Goal: Information Seeking & Learning: Find specific page/section

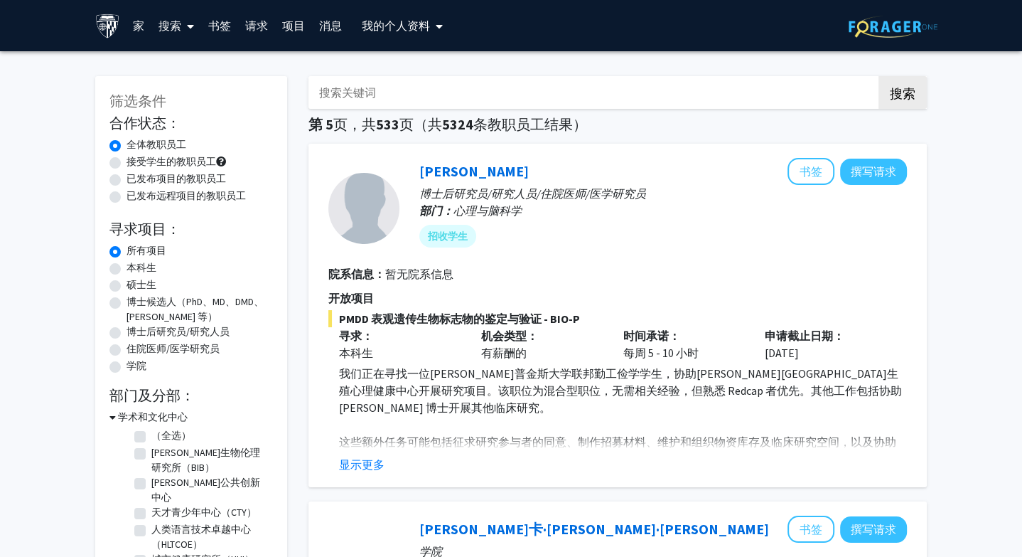
click at [357, 102] on input "搜索关键词" at bounding box center [588, 92] width 558 height 33
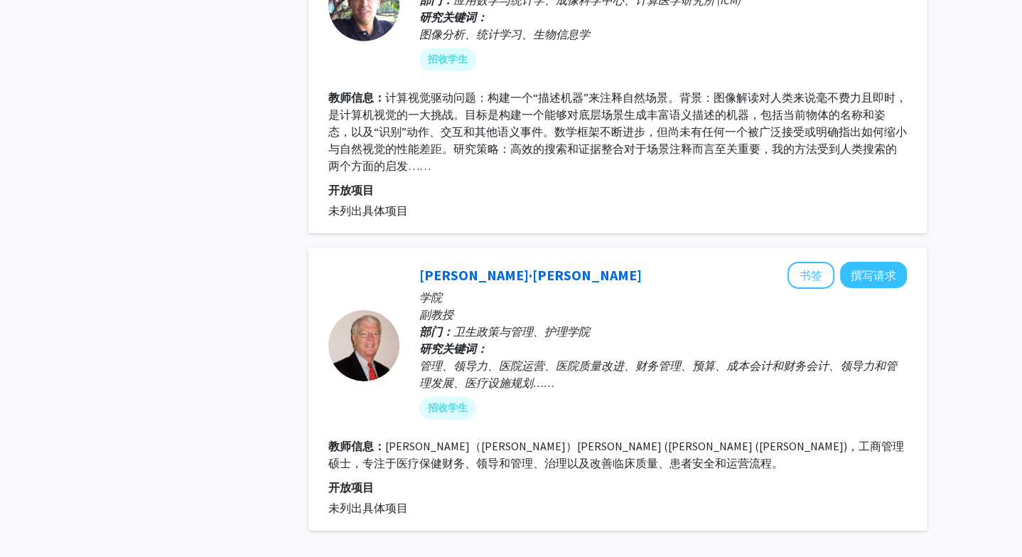
scroll to position [3841, 0]
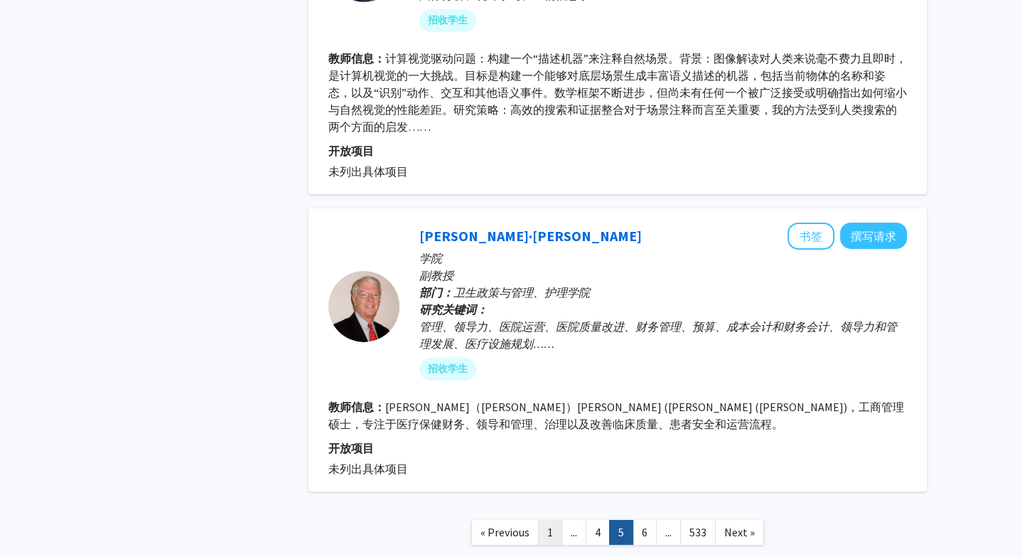
click at [551, 520] on link "1" at bounding box center [550, 532] width 24 height 25
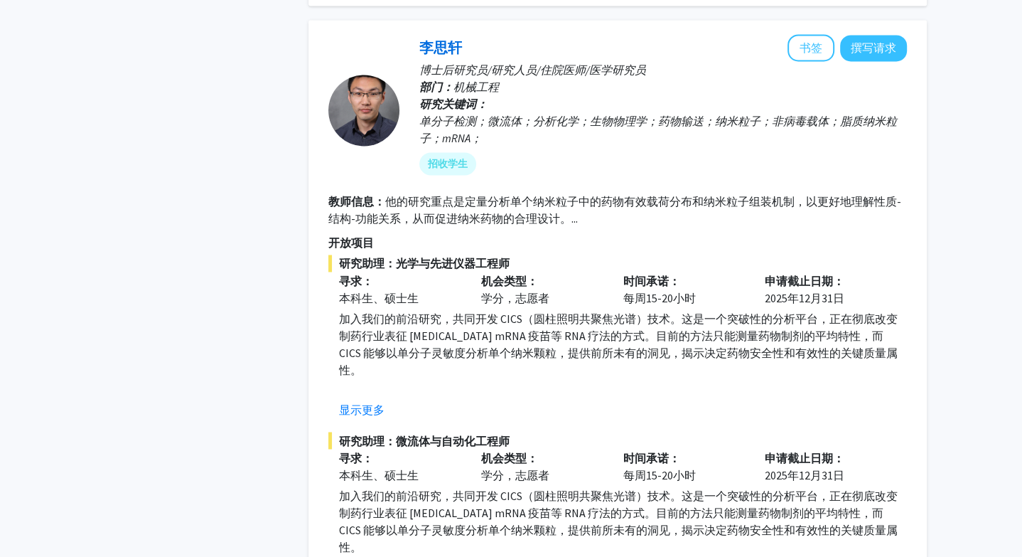
scroll to position [2051, 0]
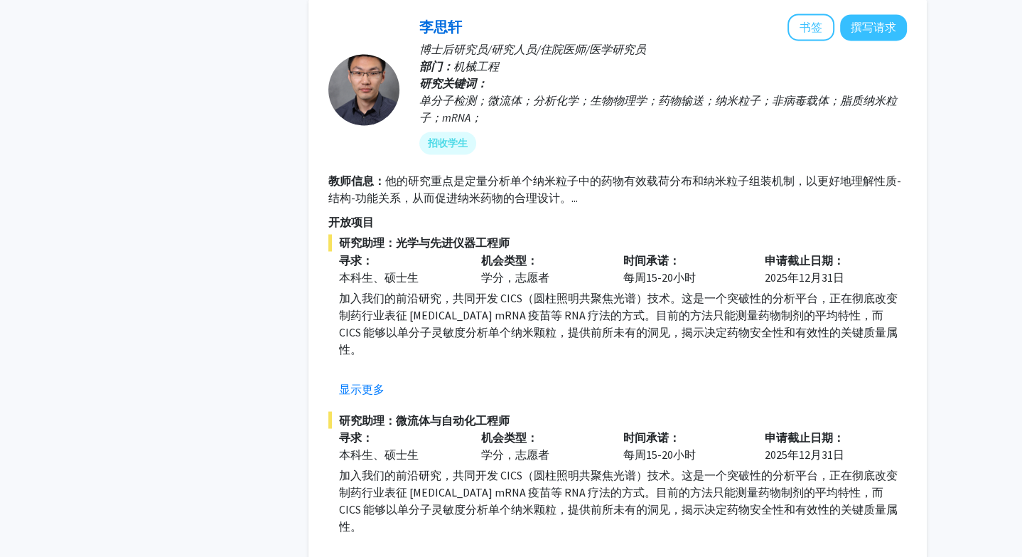
click at [395, 380] on div "显示更多" at bounding box center [623, 388] width 568 height 17
click at [370, 381] on font "显示更多" at bounding box center [362, 388] width 46 height 14
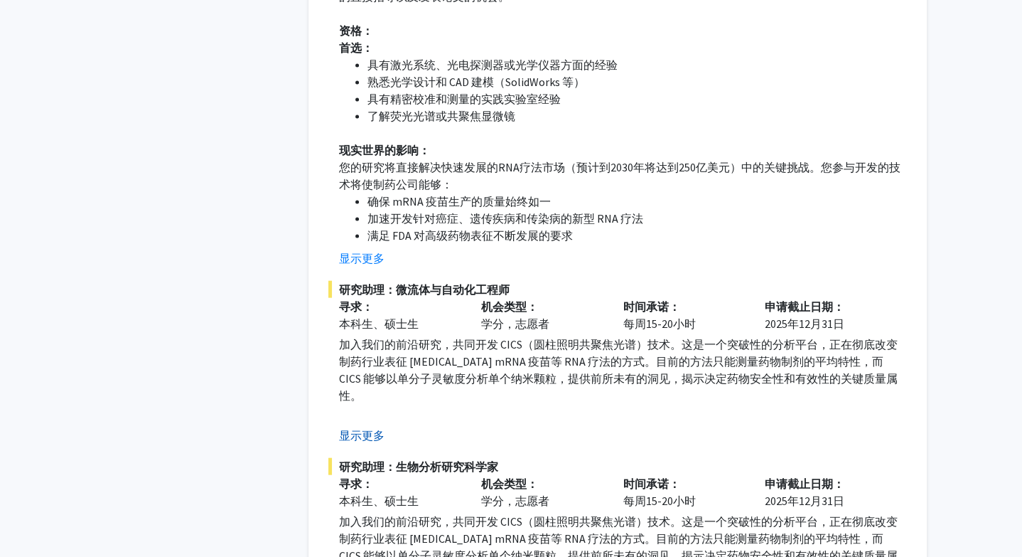
click at [370, 428] on font "显示更多" at bounding box center [362, 435] width 46 height 14
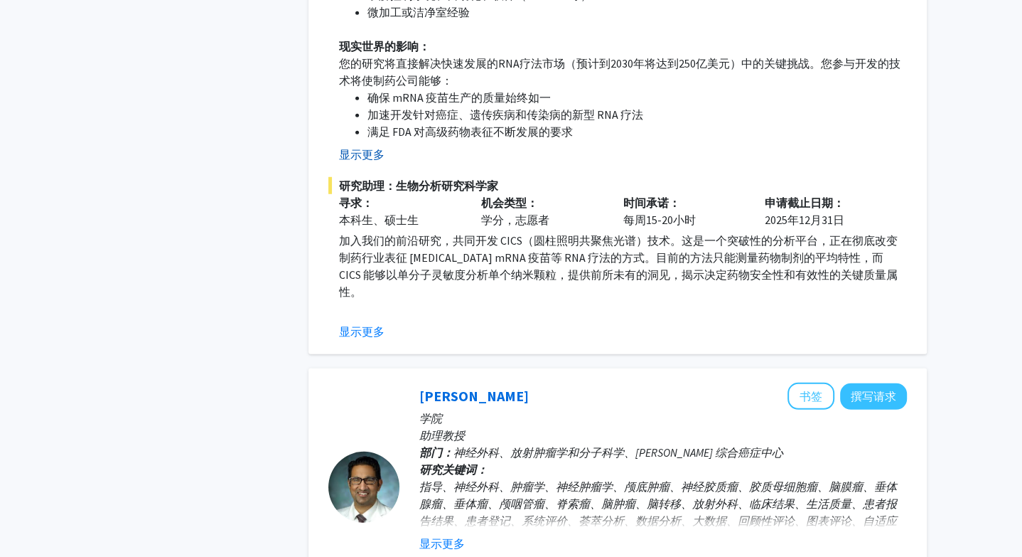
scroll to position [3344, 0]
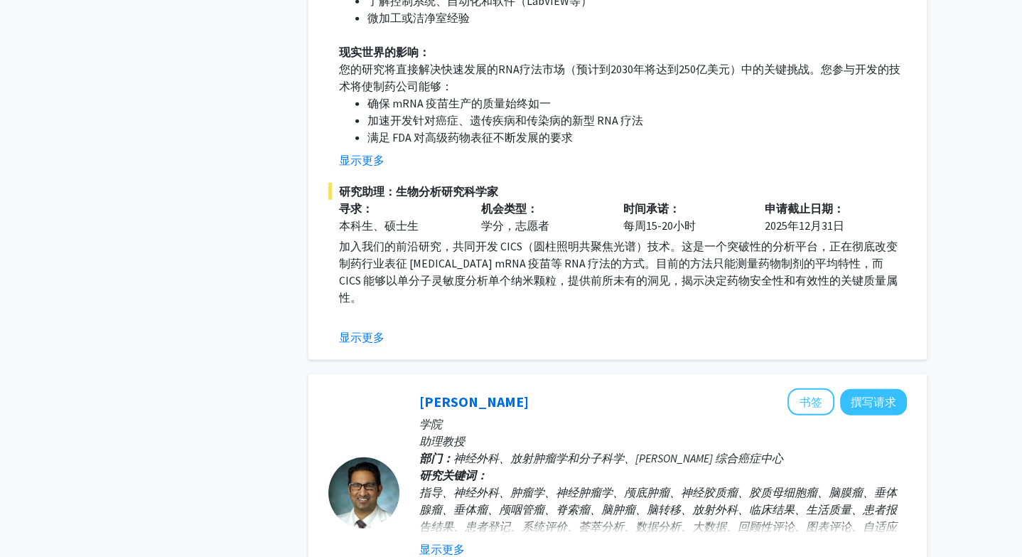
click at [370, 330] on font "显示更多" at bounding box center [362, 337] width 46 height 14
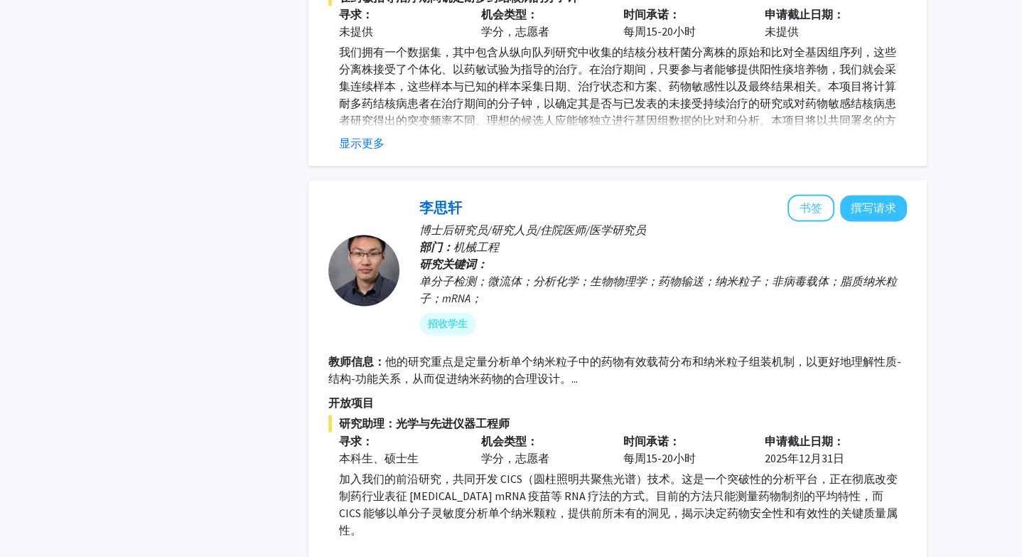
scroll to position [1882, 0]
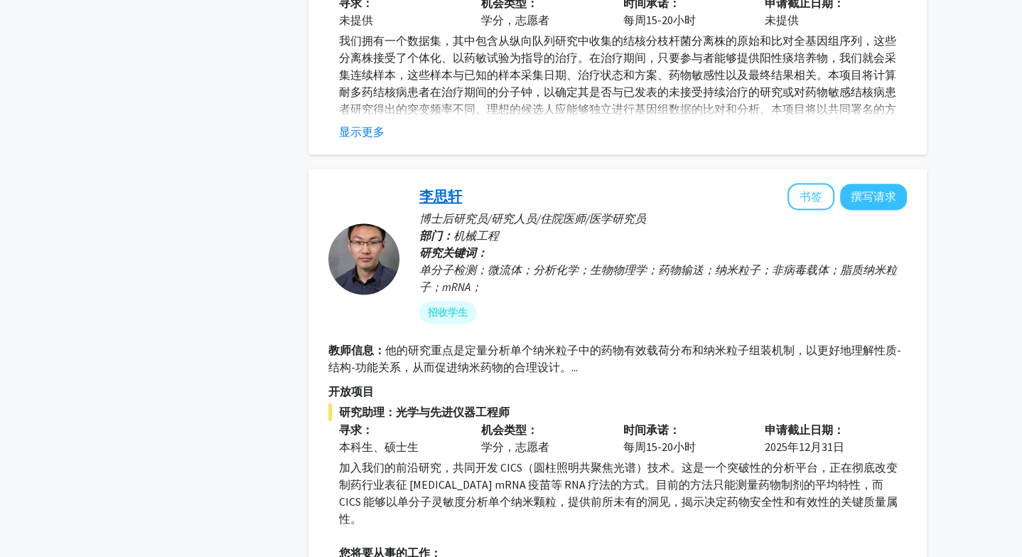
click at [431, 187] on font "李思轩" at bounding box center [440, 196] width 43 height 18
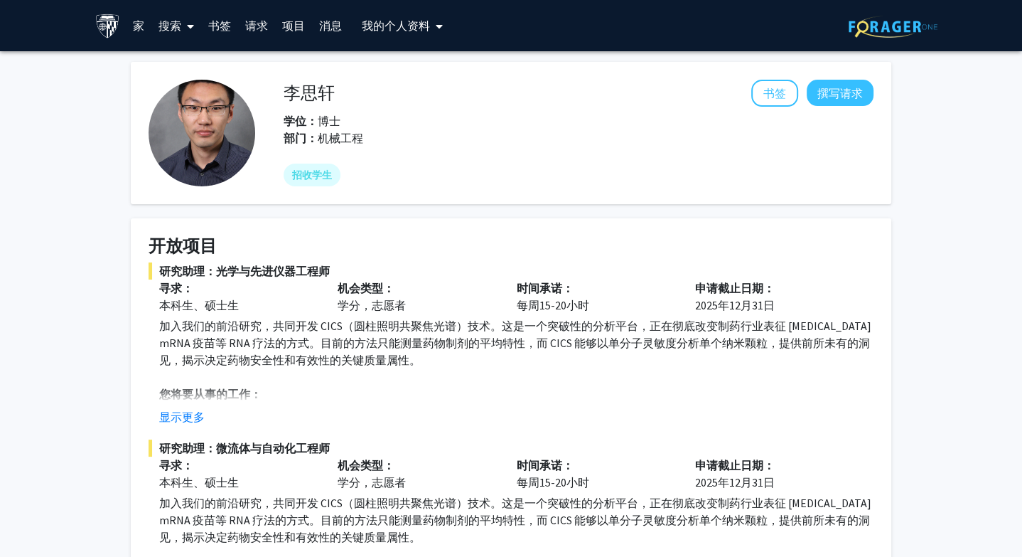
click at [333, 98] on font "李思轩" at bounding box center [309, 93] width 51 height 22
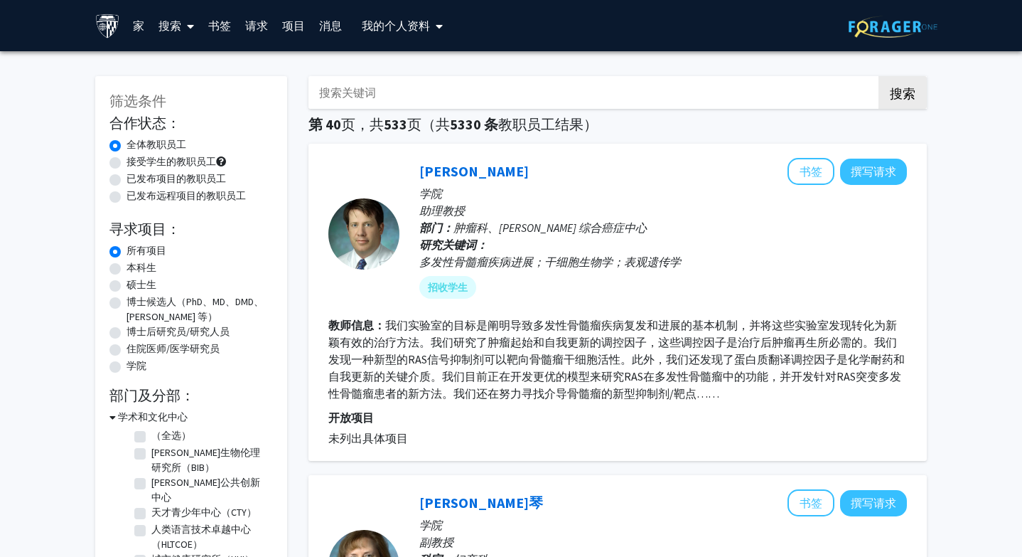
scroll to position [24, 0]
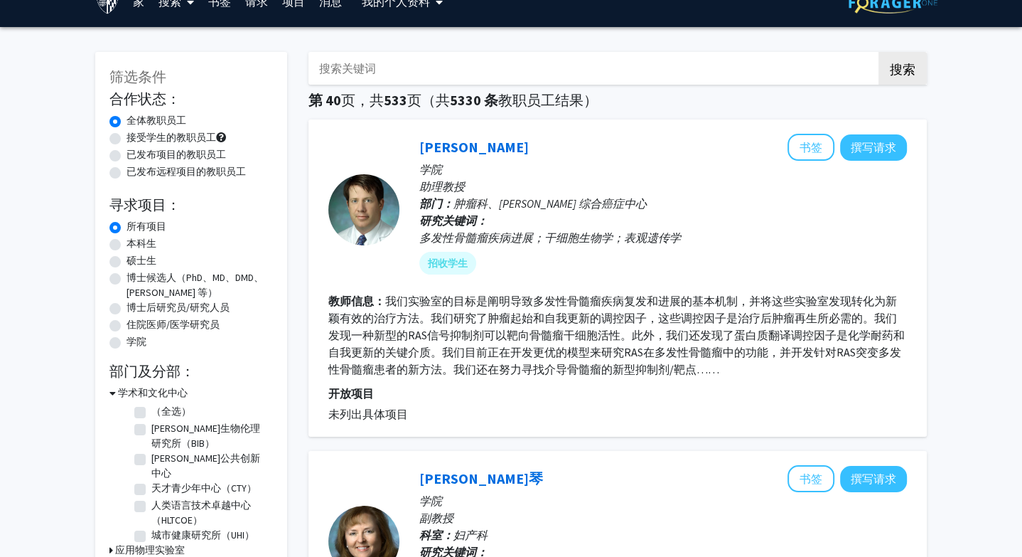
click at [513, 60] on input "搜索关键词" at bounding box center [588, 68] width 558 height 33
paste input "Thakor"
type input "Thakor"
click at [879, 52] on button "搜索" at bounding box center [903, 68] width 48 height 33
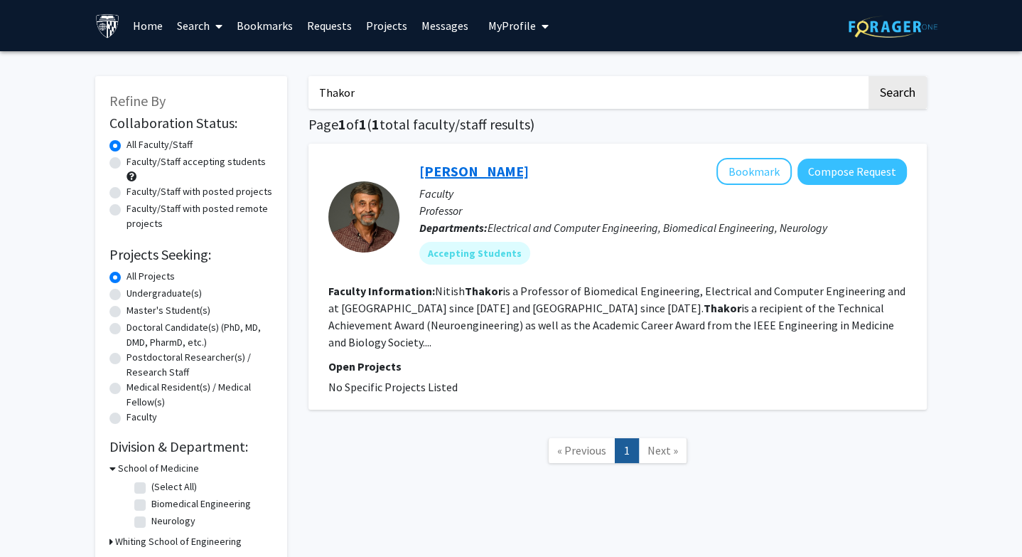
click at [513, 161] on div "Nitish Thakor Bookmark Compose Request" at bounding box center [663, 171] width 488 height 27
click at [494, 166] on link "Nitish Thakor" at bounding box center [473, 171] width 109 height 18
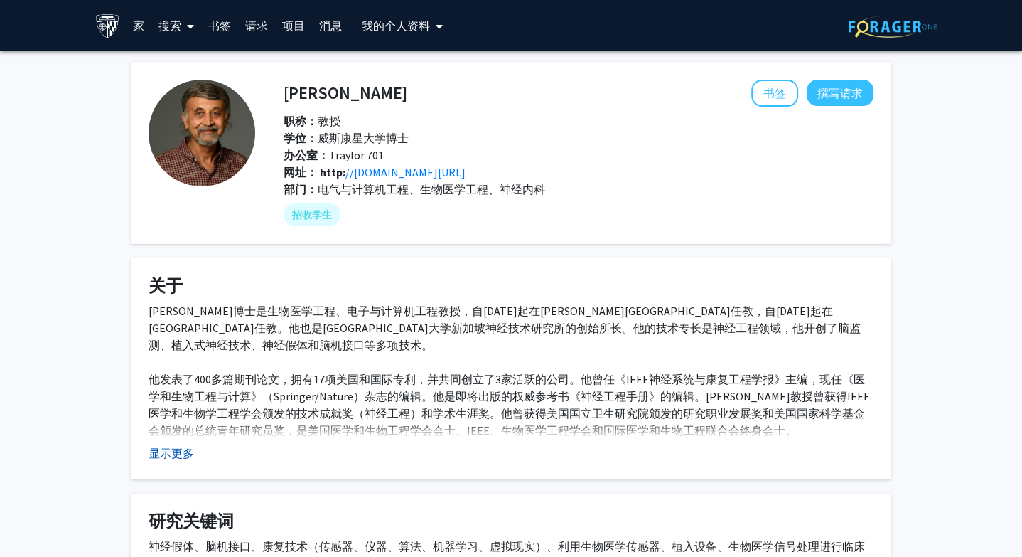
click at [181, 451] on font "显示更多" at bounding box center [172, 453] width 46 height 14
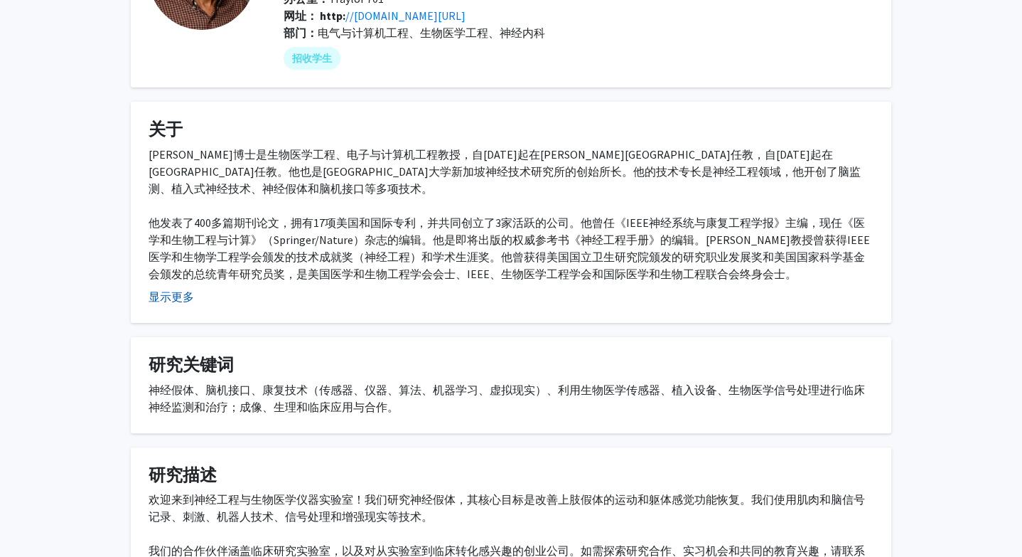
scroll to position [282, 0]
